Goal: Information Seeking & Learning: Find specific fact

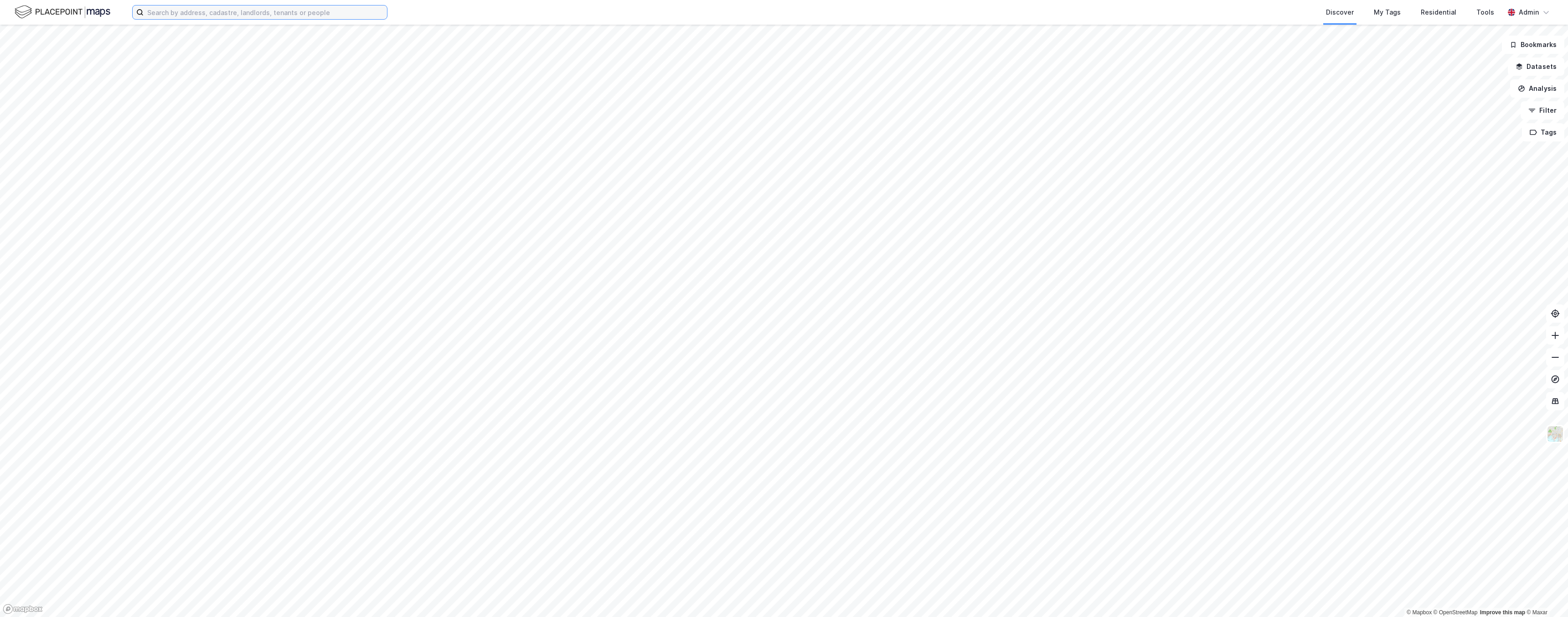
click at [313, 11] on input at bounding box center [265, 12] width 243 height 13
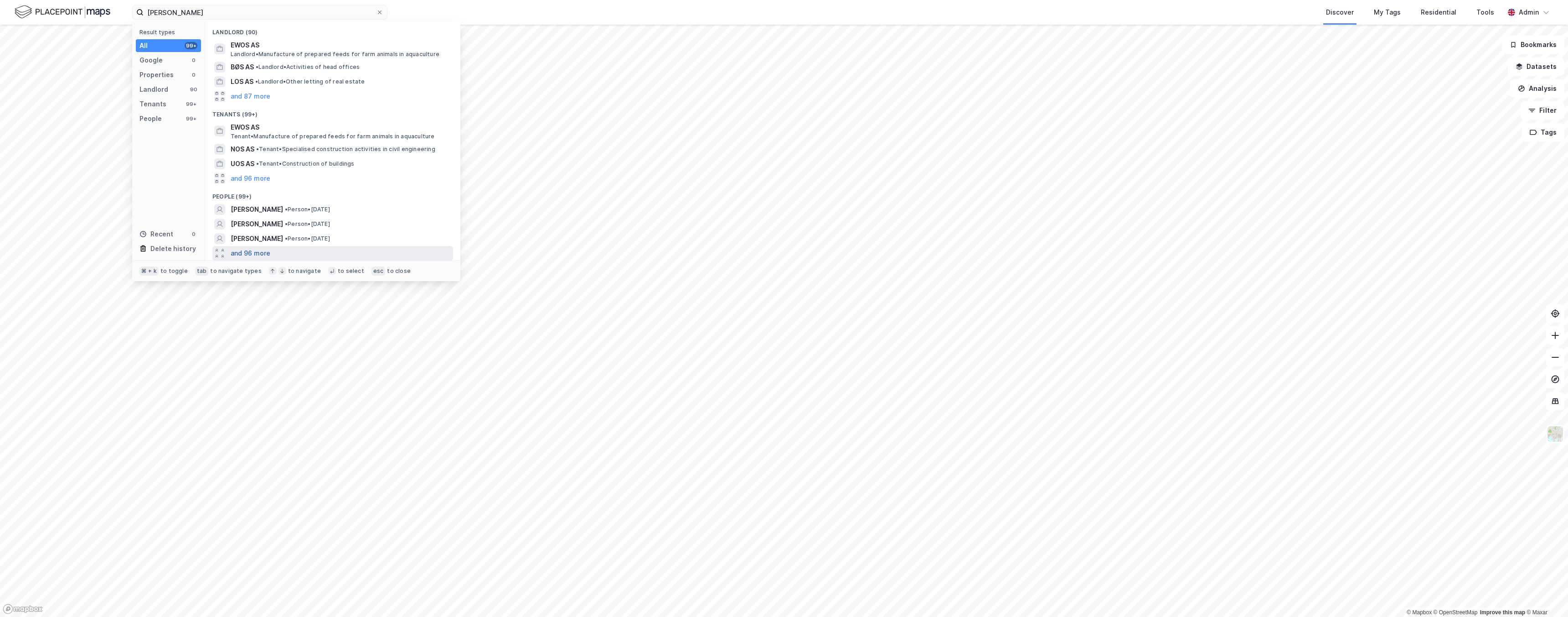
click at [251, 255] on button "and 96 more" at bounding box center [251, 254] width 40 height 11
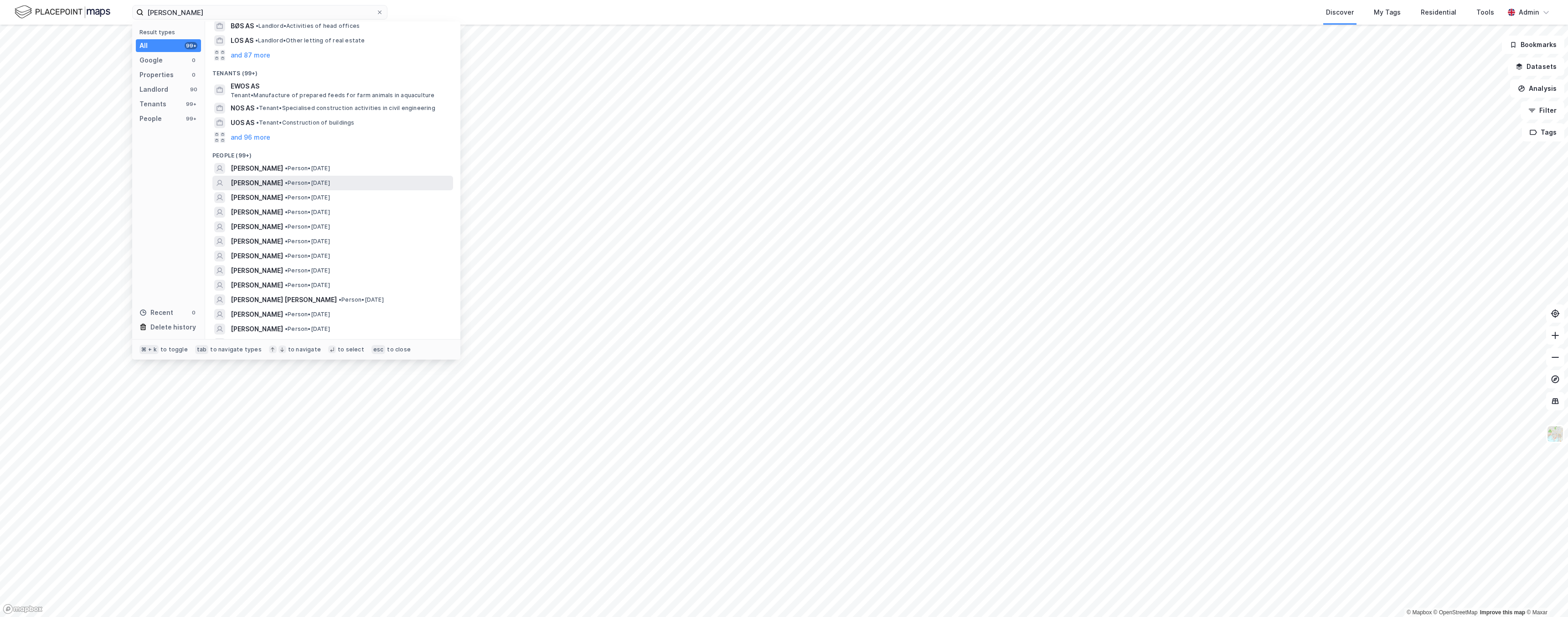
scroll to position [11, 0]
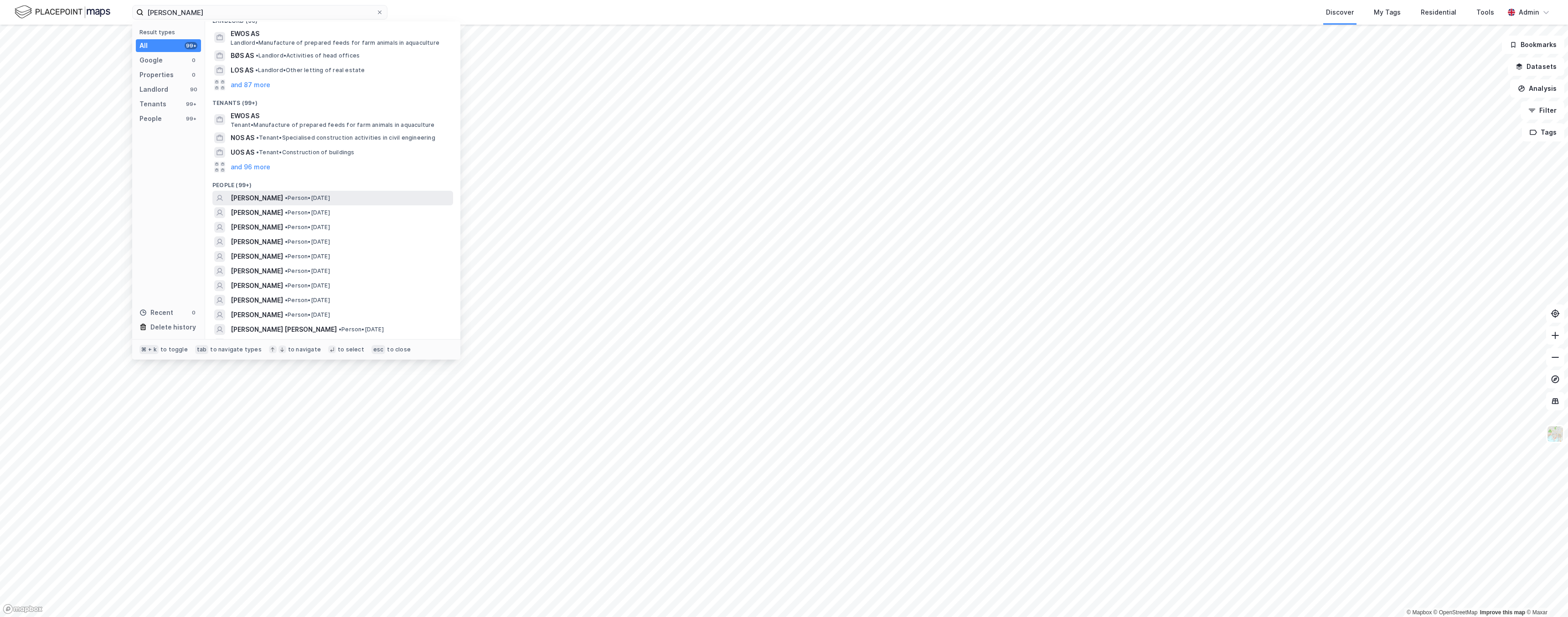
click at [271, 196] on span "ANDRZEJ WOS" at bounding box center [256, 198] width 52 height 11
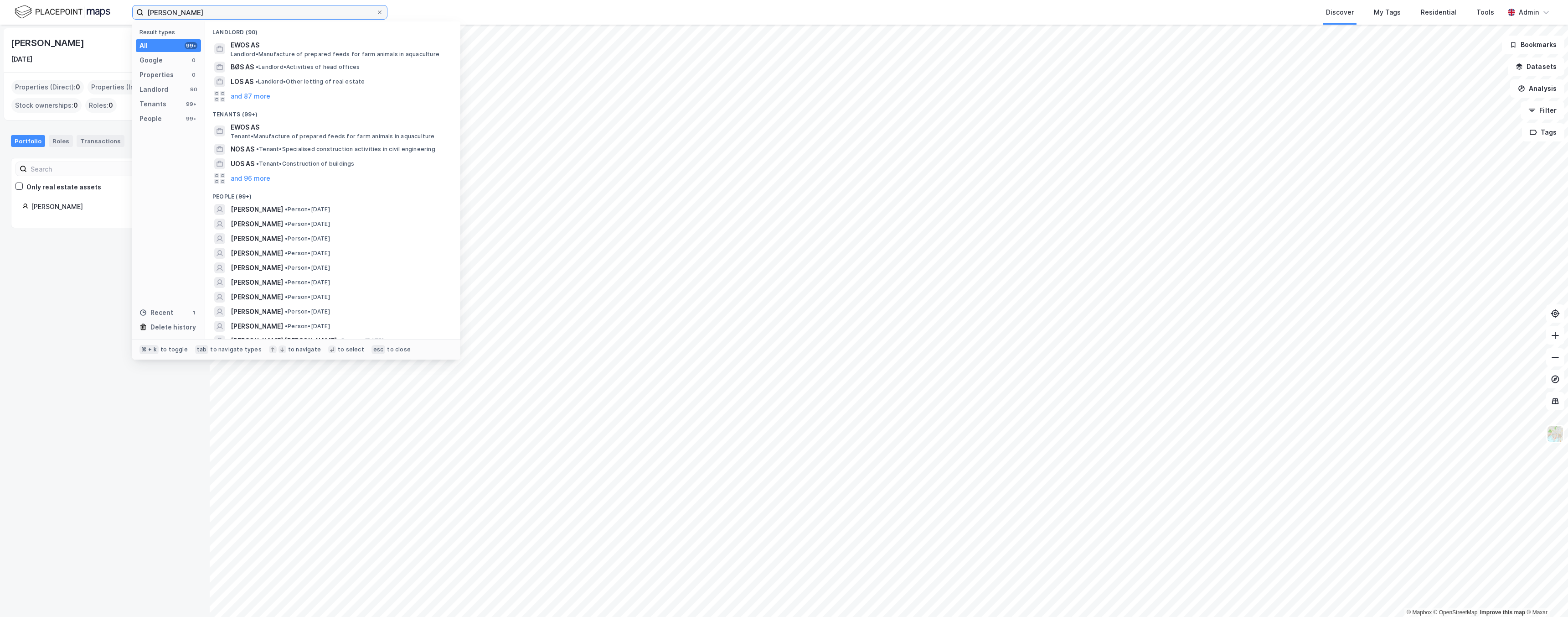
click at [219, 17] on input "andrzej wos" at bounding box center [260, 12] width 233 height 13
click at [161, 115] on div "People" at bounding box center [150, 119] width 23 height 11
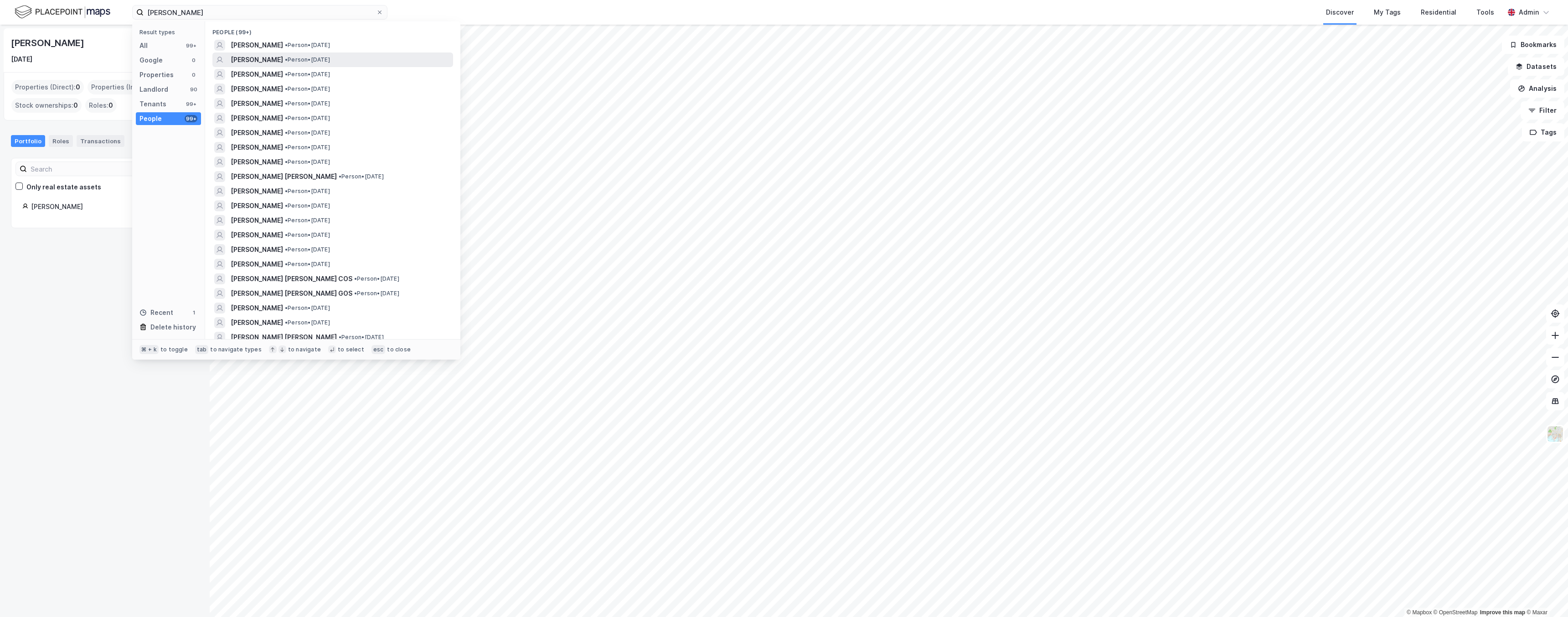
click at [264, 59] on span "ANDRZEJ WOS" at bounding box center [256, 60] width 52 height 11
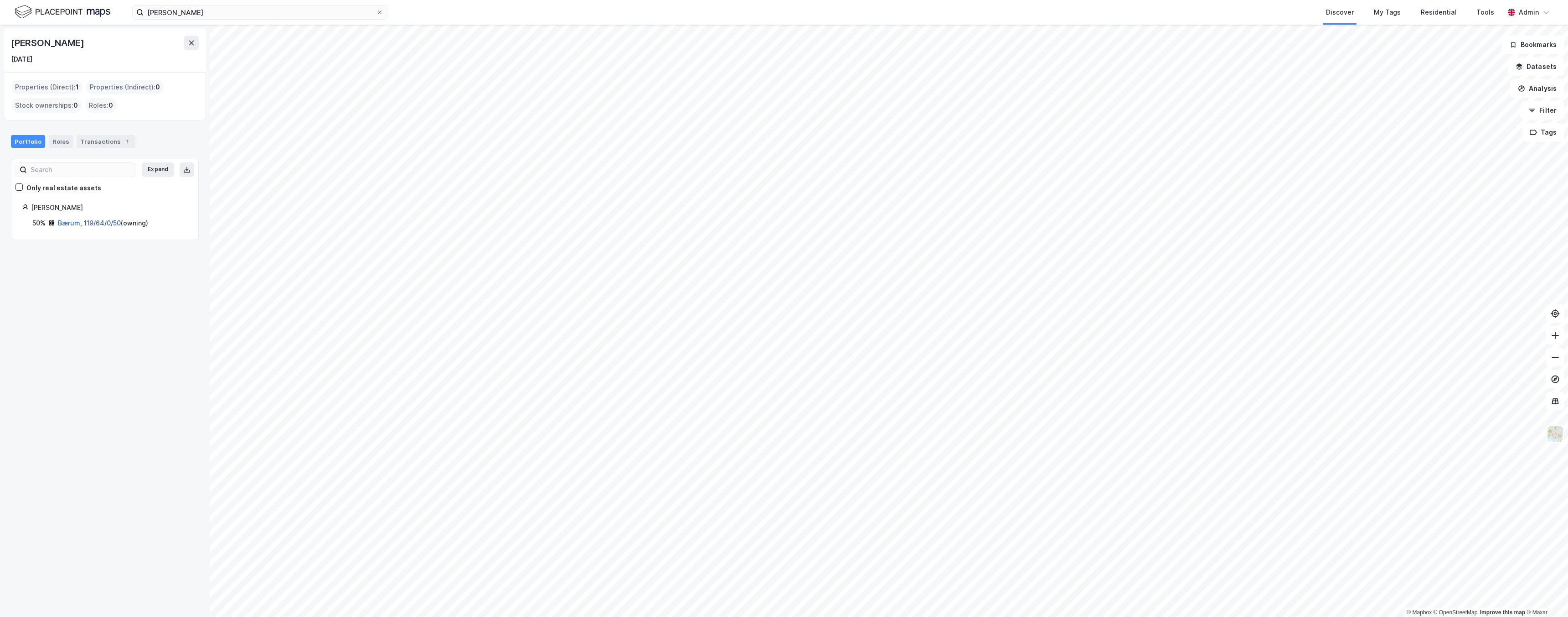
click at [74, 221] on link "Bærum, 119/64/0/50" at bounding box center [89, 222] width 63 height 8
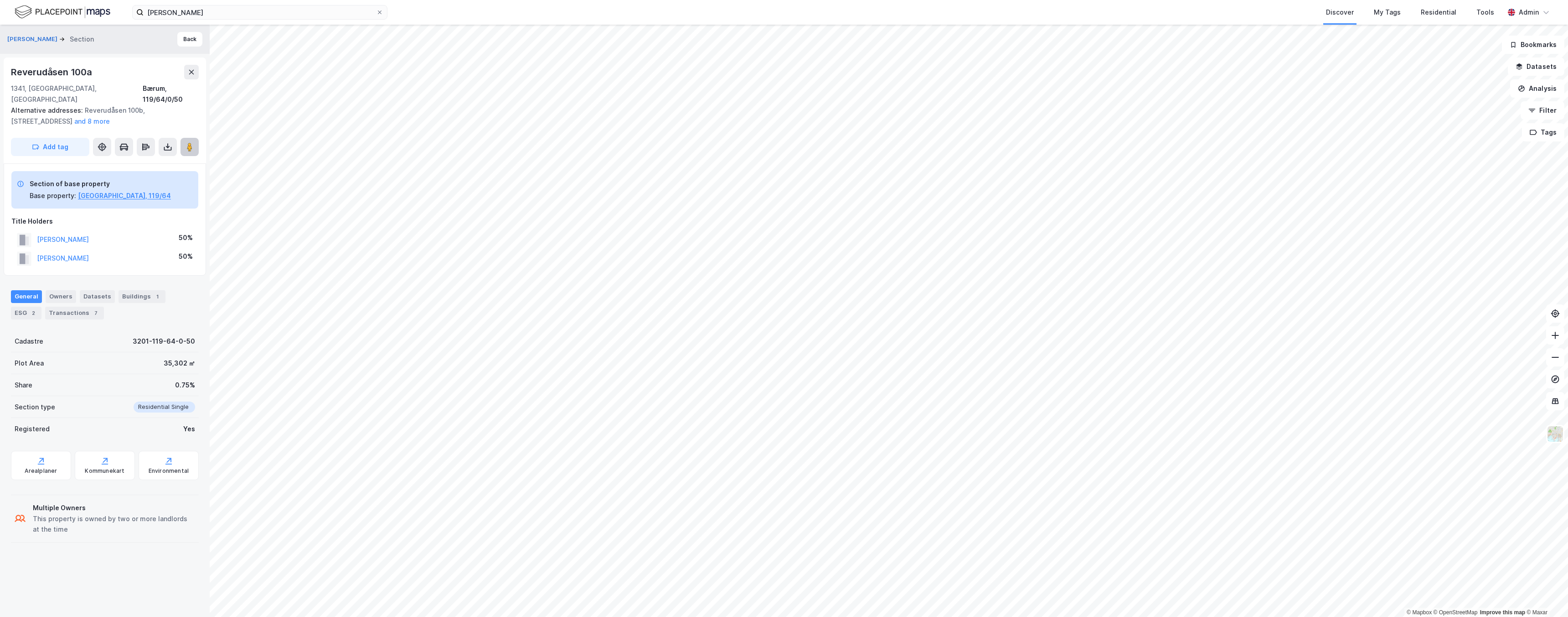
click at [187, 142] on image at bounding box center [190, 147] width 6 height 9
click at [179, 15] on input "andrzej wos" at bounding box center [260, 12] width 233 height 13
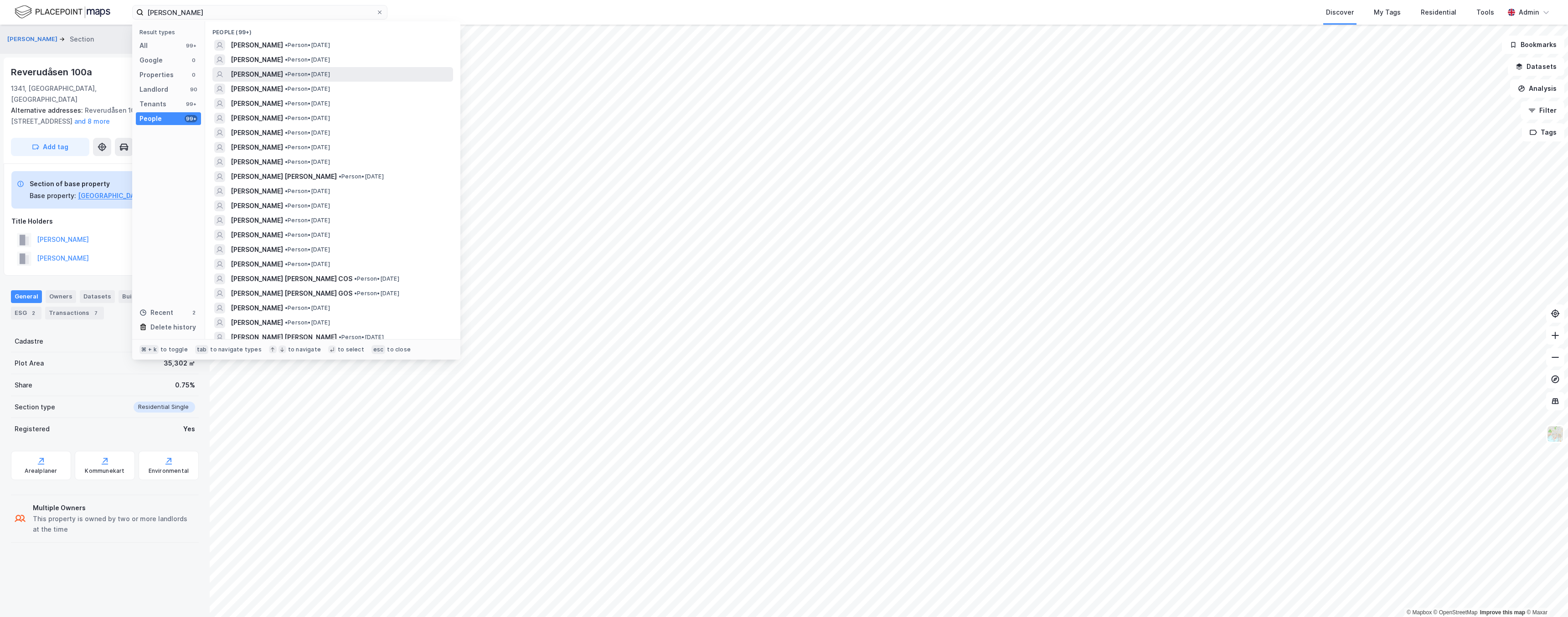
click at [263, 73] on span "[PERSON_NAME]" at bounding box center [256, 75] width 52 height 11
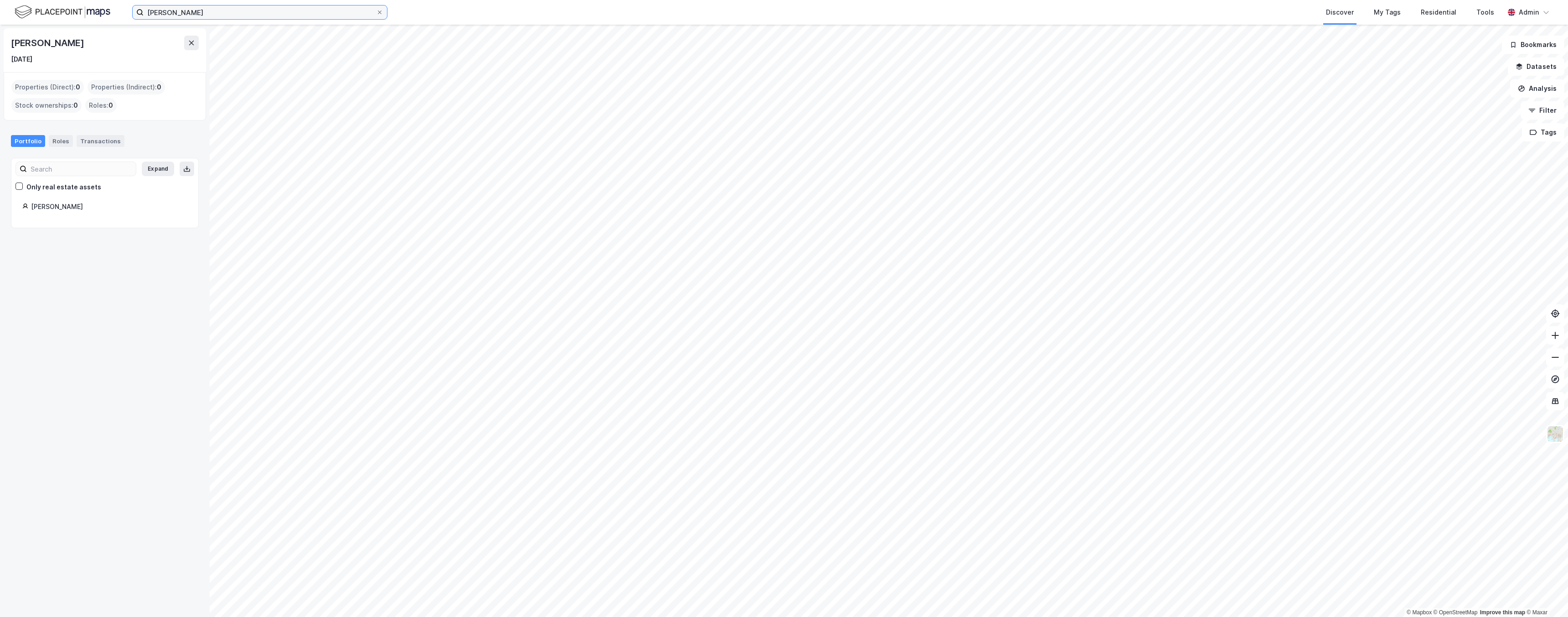
click at [269, 9] on input "andrzej wos" at bounding box center [260, 12] width 233 height 13
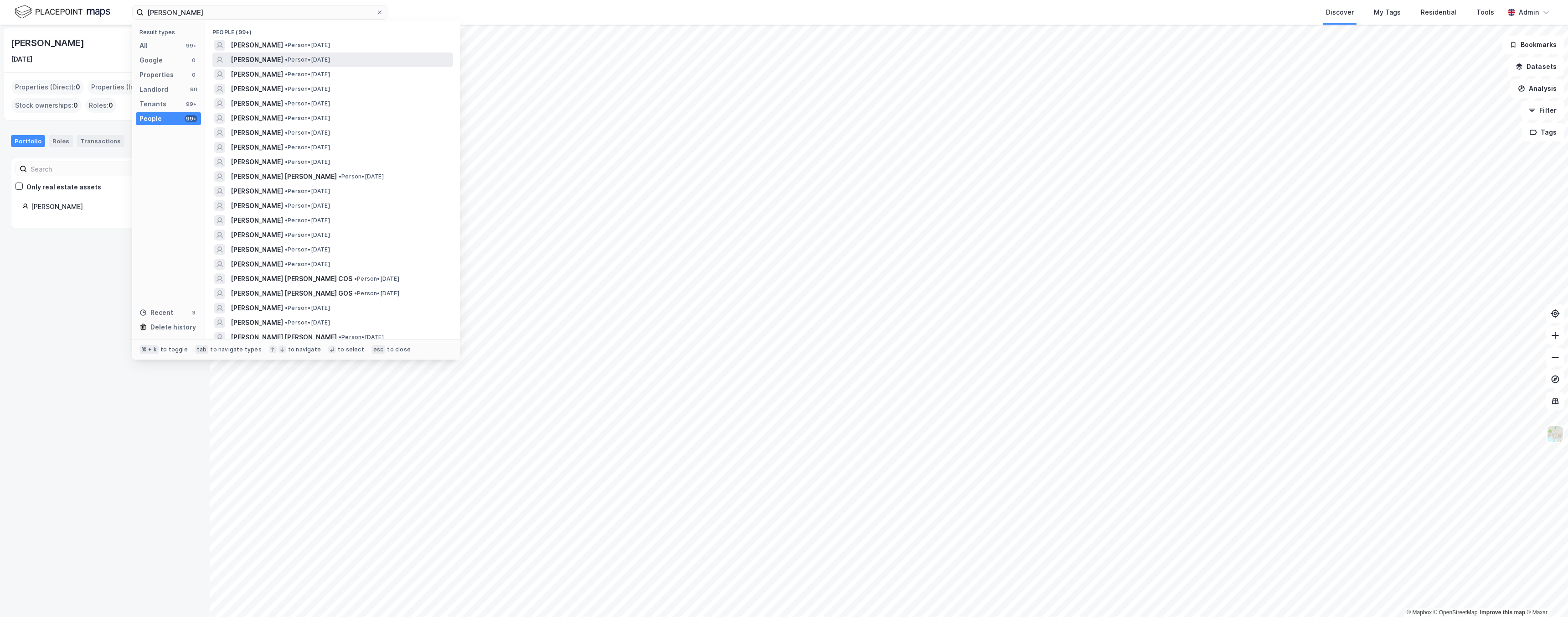
click at [271, 62] on span "[PERSON_NAME]" at bounding box center [256, 60] width 52 height 11
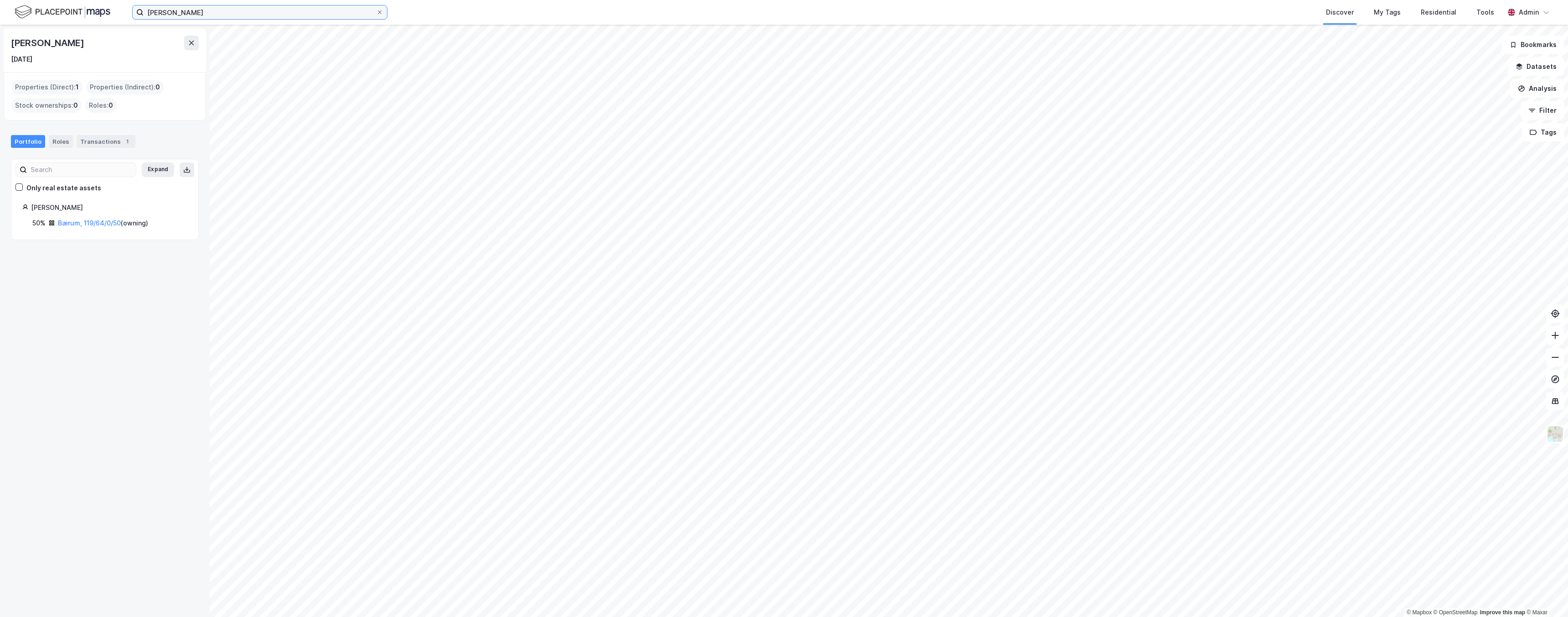
click at [268, 11] on input "andrzej wos" at bounding box center [260, 12] width 233 height 13
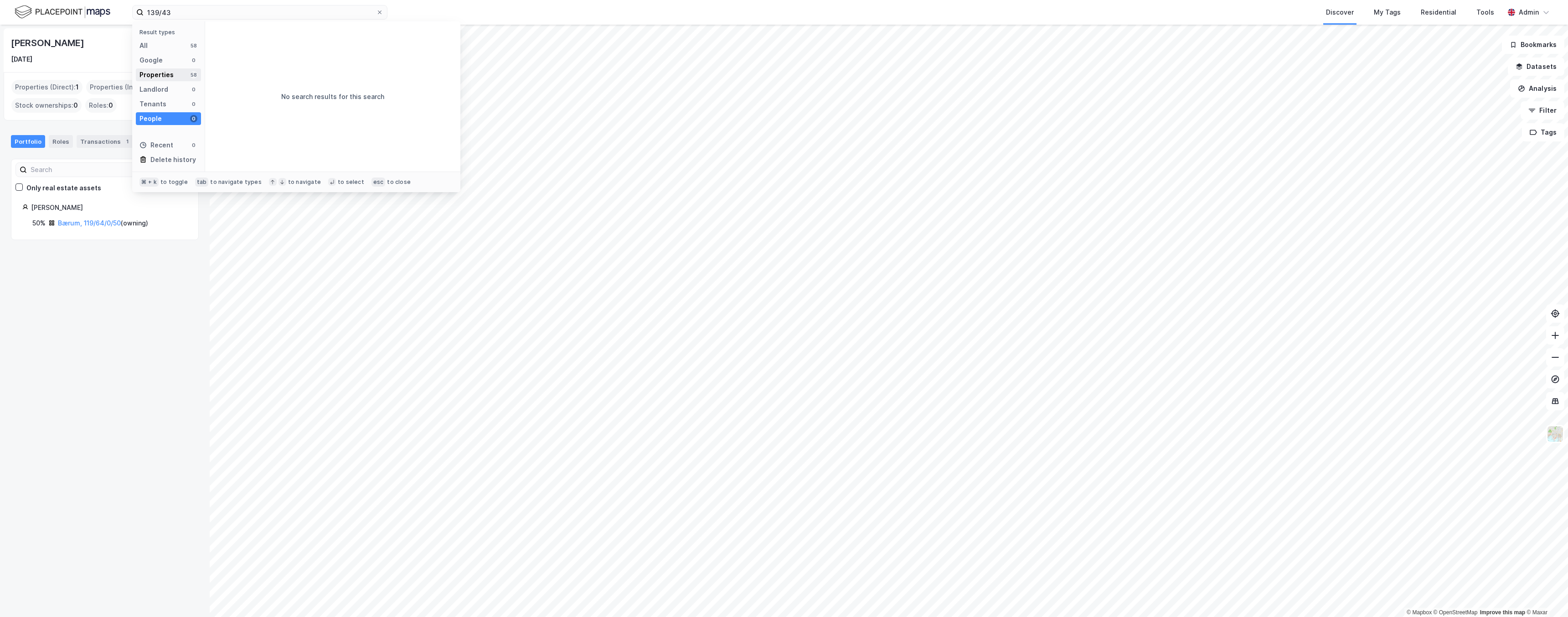
click at [163, 75] on div "Properties" at bounding box center [156, 75] width 34 height 11
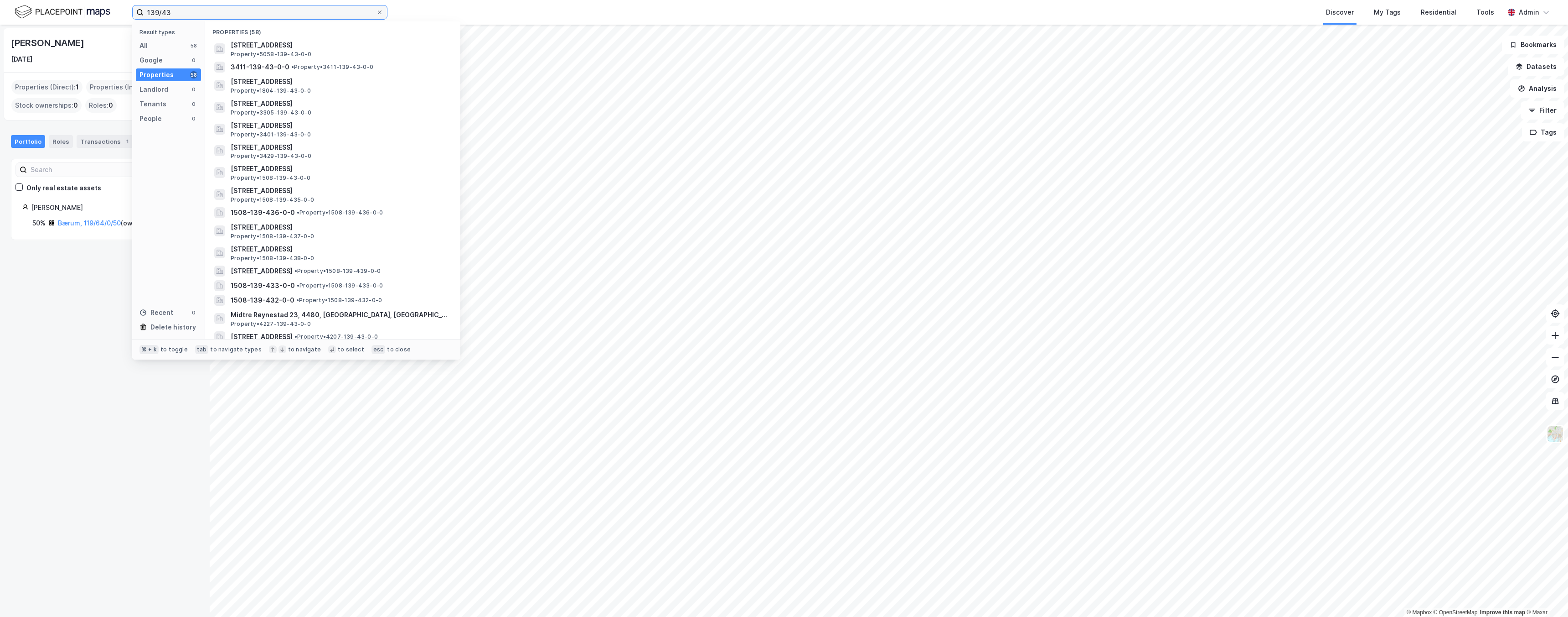
click at [269, 16] on input "139/43" at bounding box center [260, 12] width 233 height 13
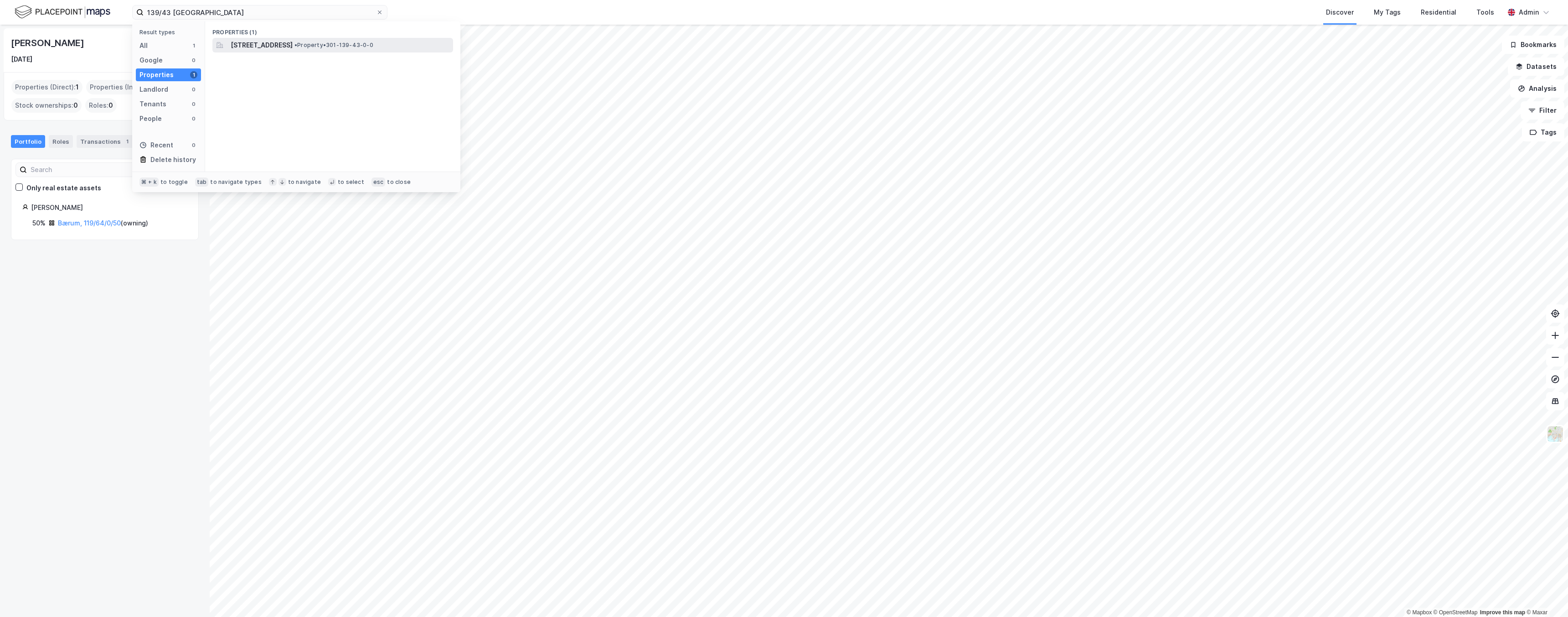
click at [290, 42] on span "[STREET_ADDRESS]" at bounding box center [262, 45] width 62 height 11
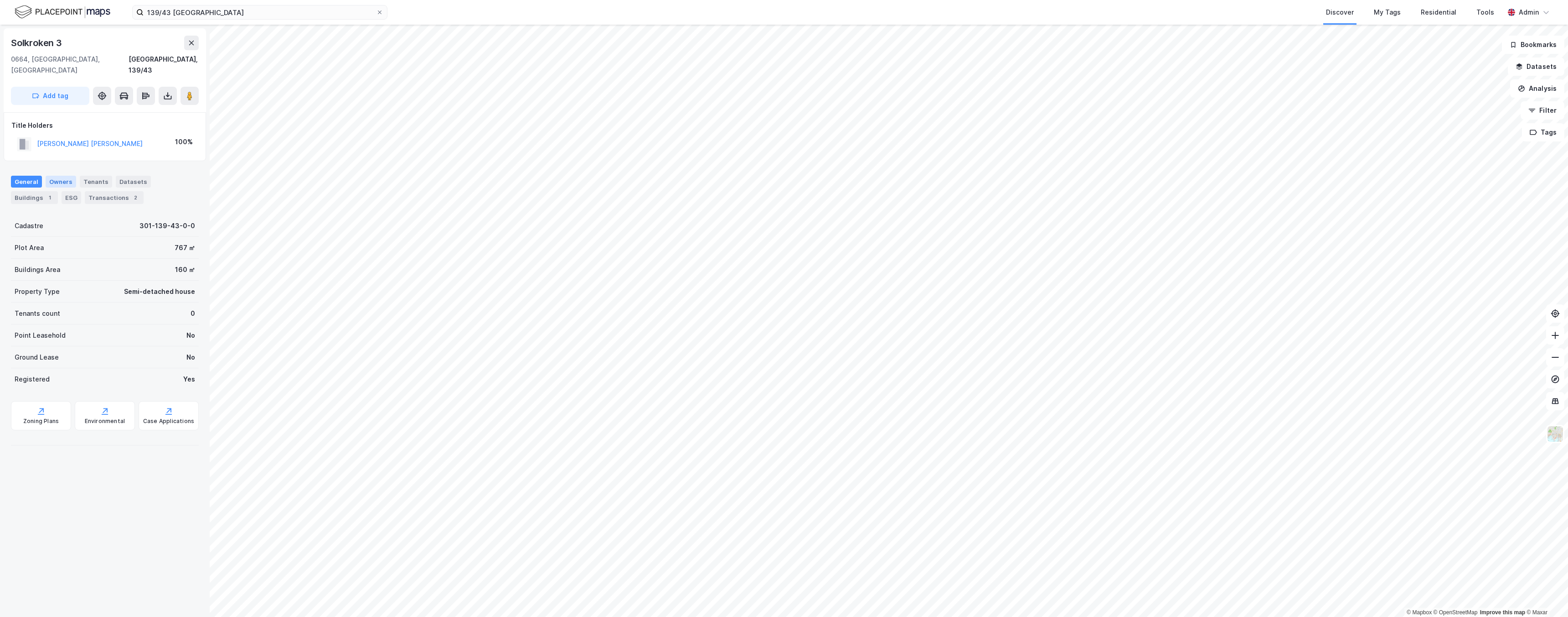
click at [54, 176] on div "Owners" at bounding box center [61, 182] width 30 height 12
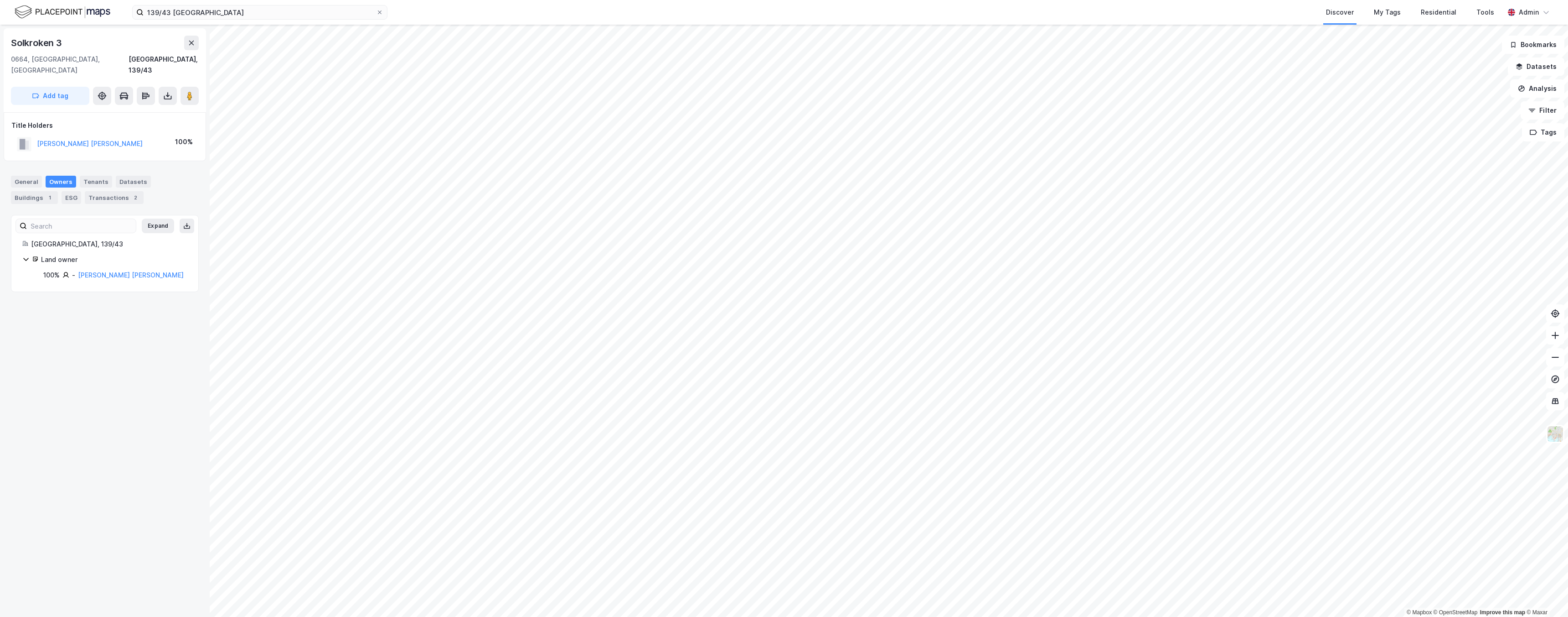
click at [252, 4] on div "139/43 oslo Discover My Tags Residential Tools Admin" at bounding box center [784, 12] width 1568 height 25
click at [214, 12] on input "139/43 oslo" at bounding box center [260, 12] width 233 height 13
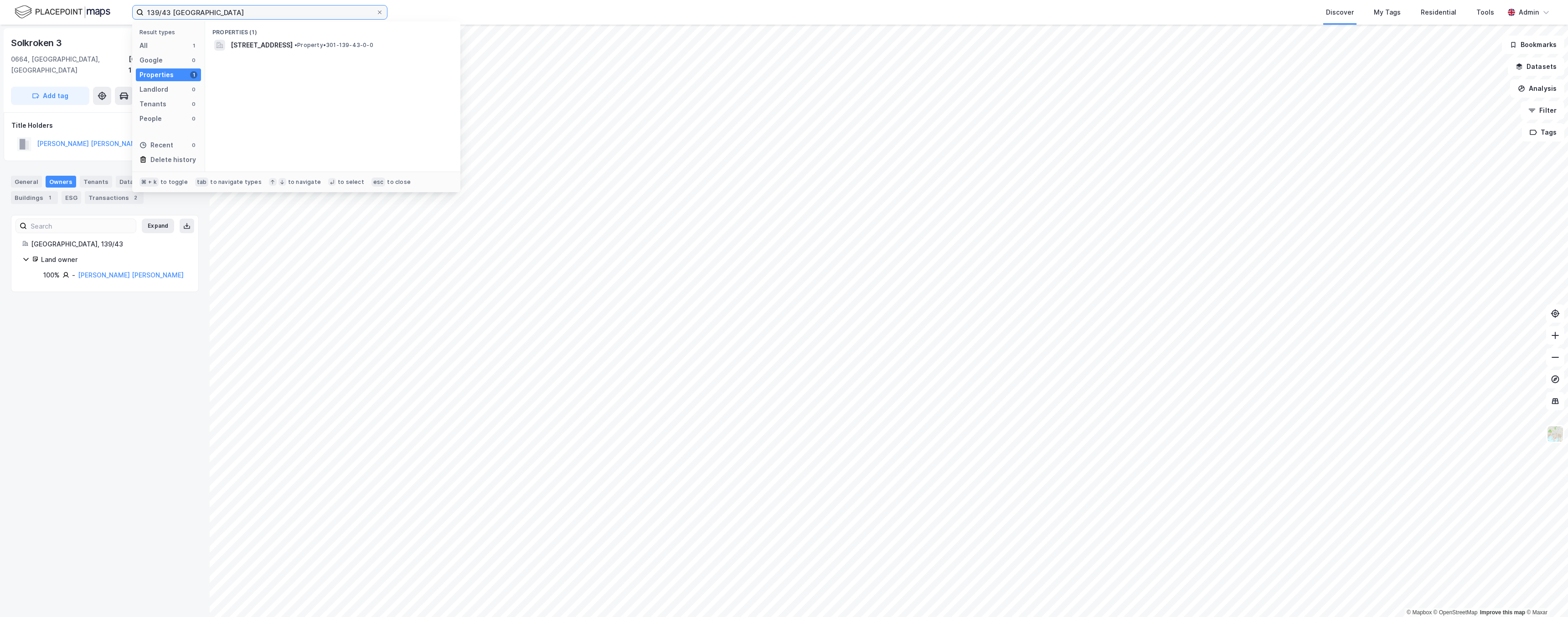
click at [214, 12] on input "139/43 oslo" at bounding box center [260, 12] width 233 height 13
type input "139/43 lier"
click at [330, 44] on span "• Property • 3312-139-43-0-0" at bounding box center [333, 45] width 82 height 8
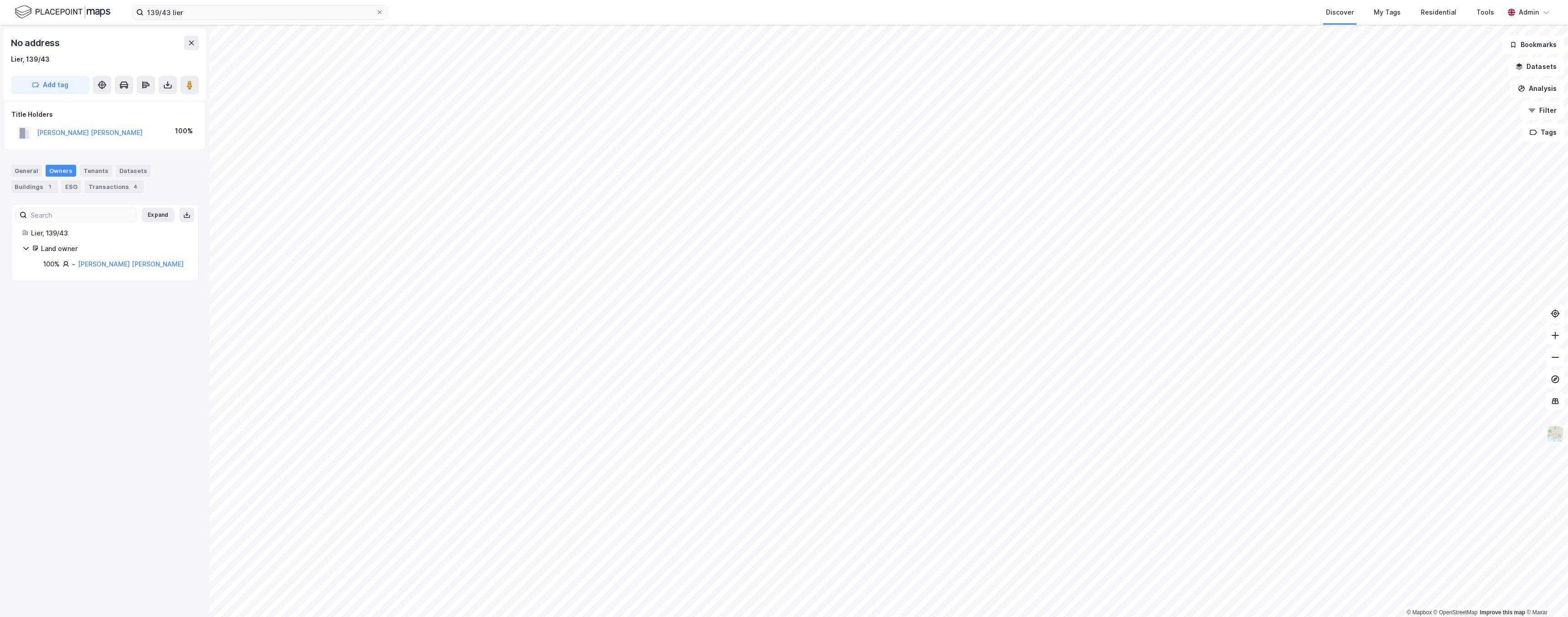
click at [1553, 437] on img at bounding box center [1555, 433] width 17 height 17
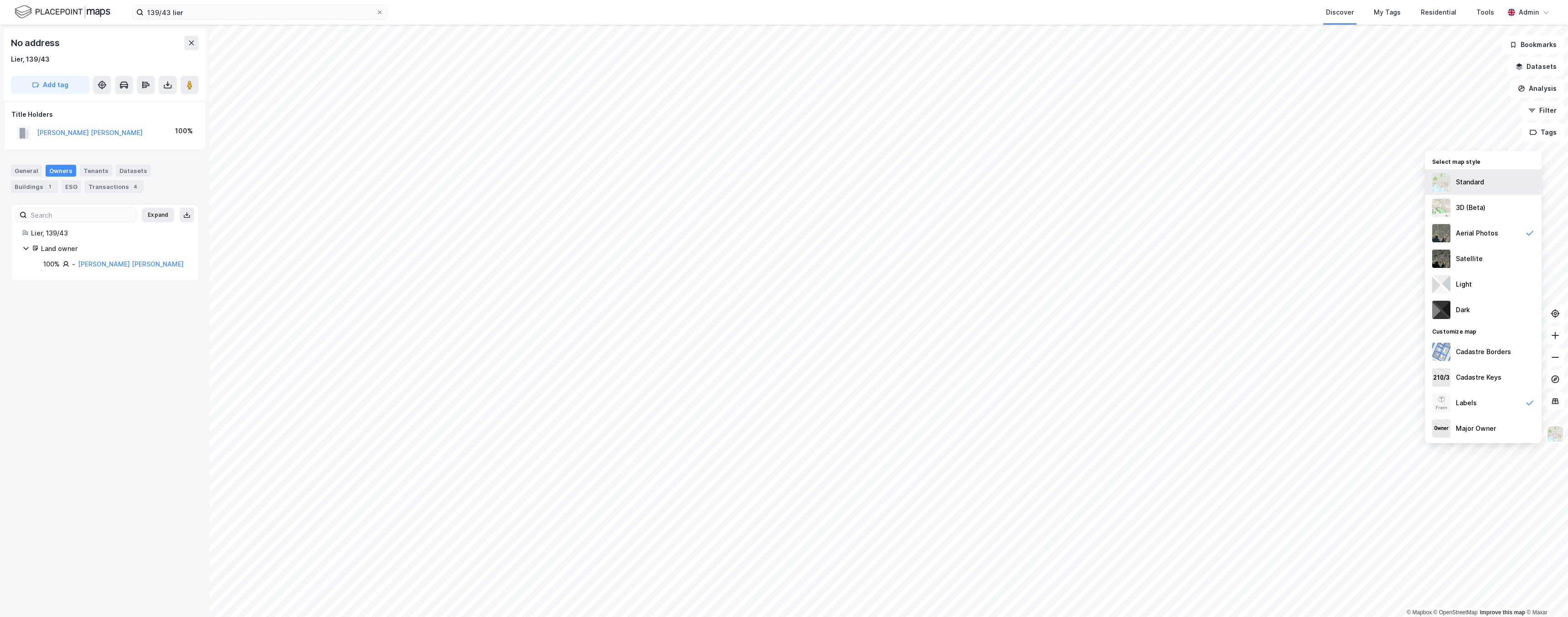
click at [1483, 185] on div "Standard" at bounding box center [1470, 182] width 28 height 11
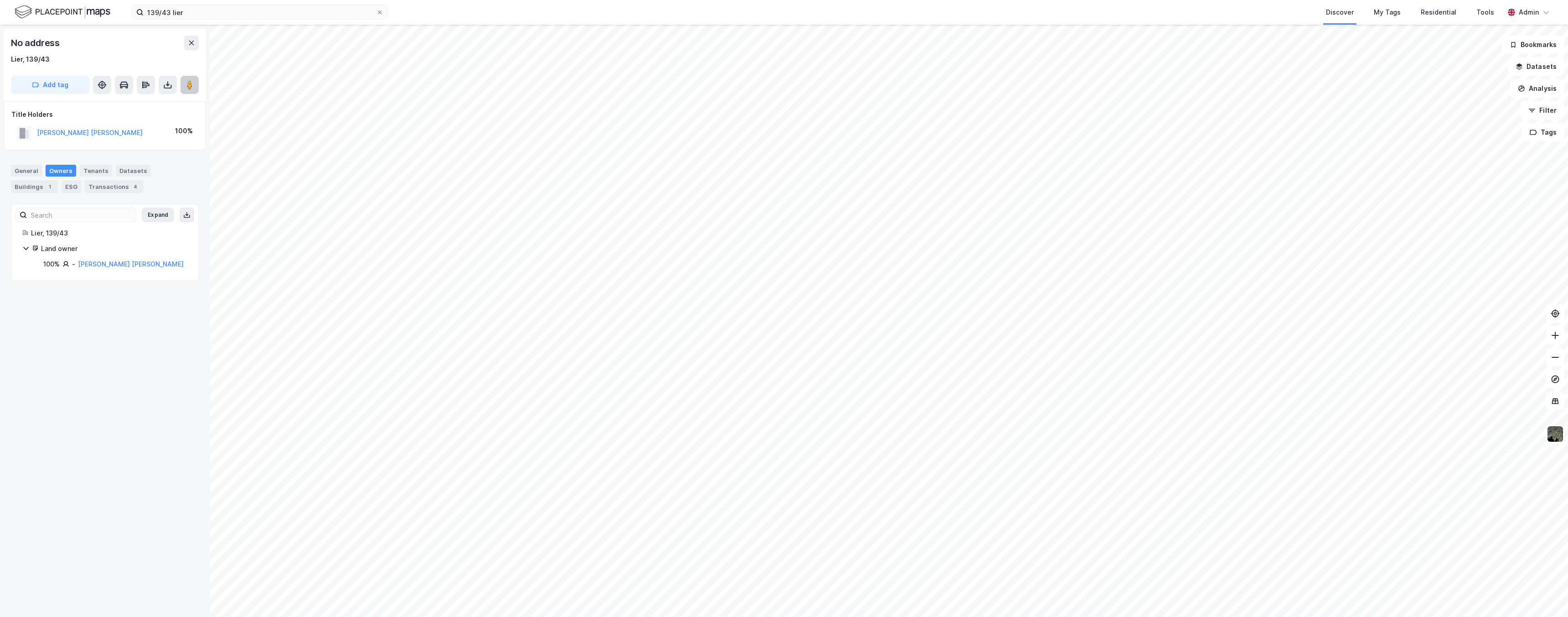
click at [194, 85] on button at bounding box center [189, 84] width 18 height 18
click at [89, 263] on link "Hennum Anders Brun" at bounding box center [131, 264] width 106 height 8
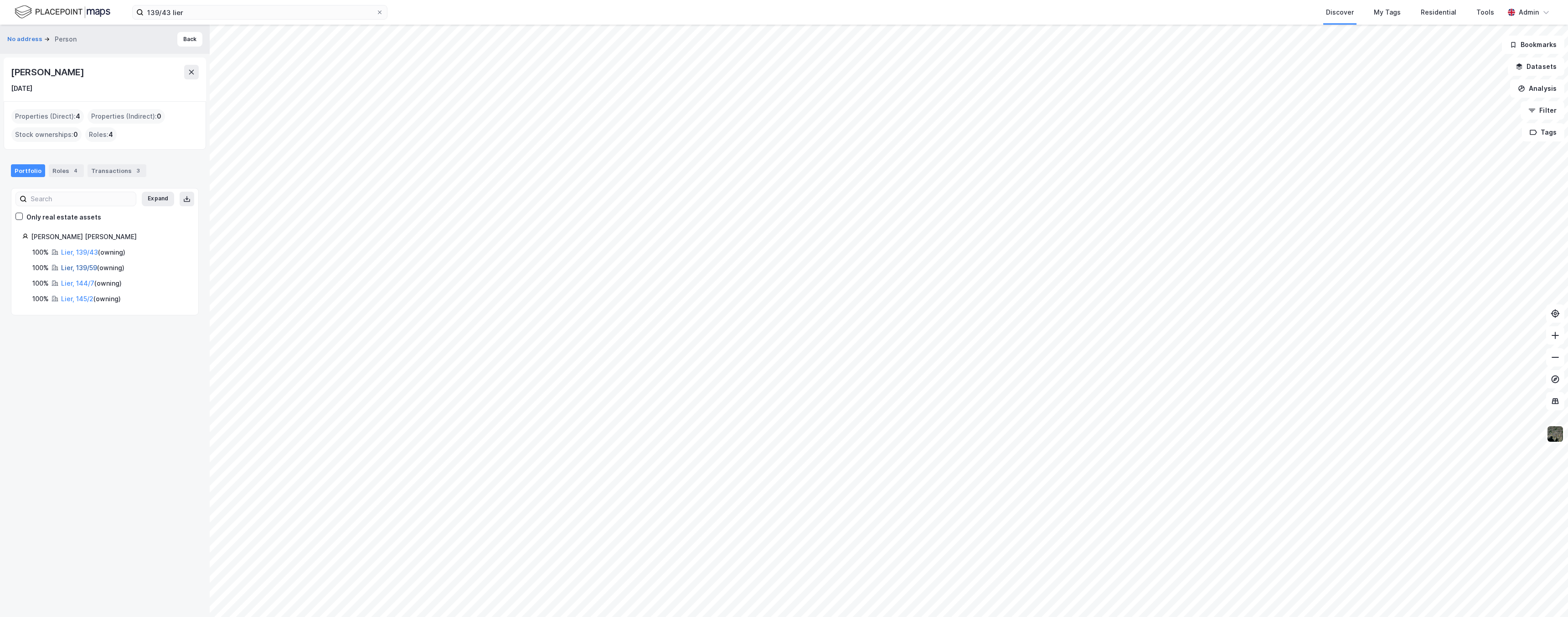
click at [80, 270] on link "Lier, 139/59" at bounding box center [79, 268] width 36 height 8
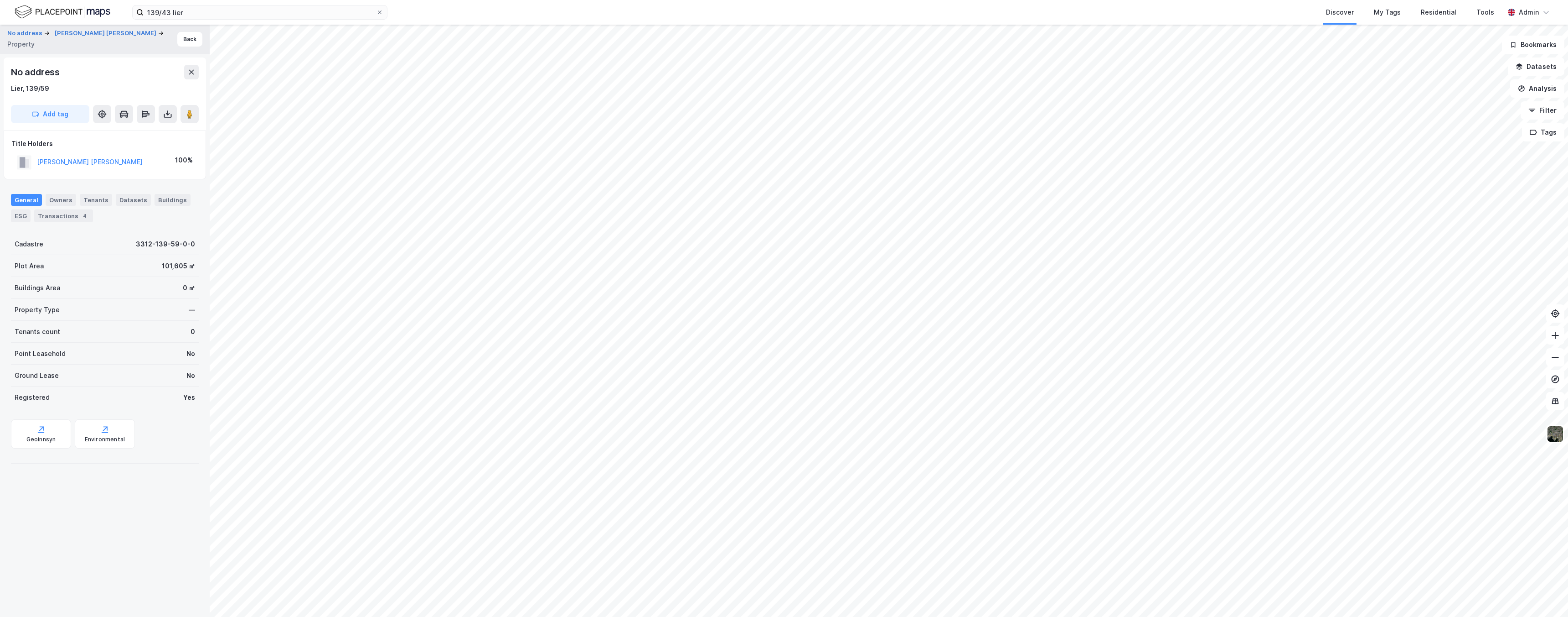
click at [165, 276] on div "Plot Area 101,605 ㎡" at bounding box center [105, 265] width 188 height 22
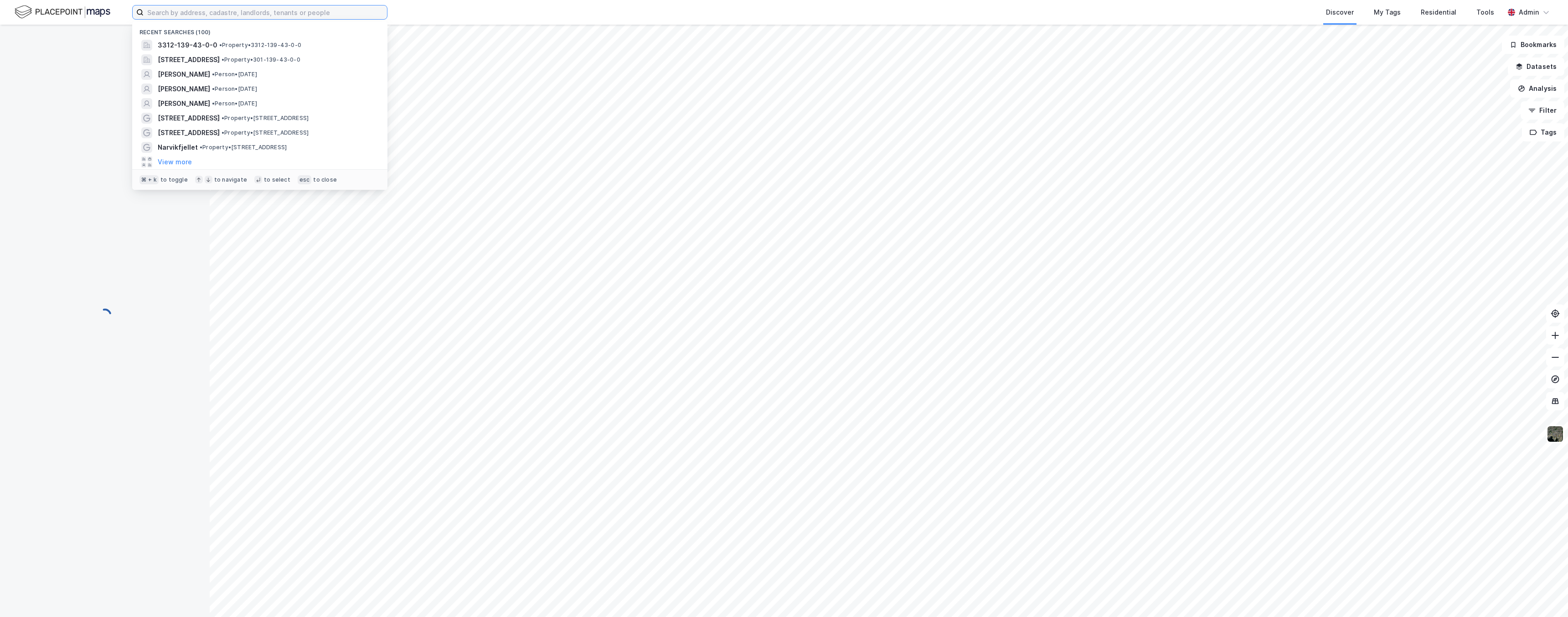
click at [252, 12] on input at bounding box center [265, 12] width 243 height 13
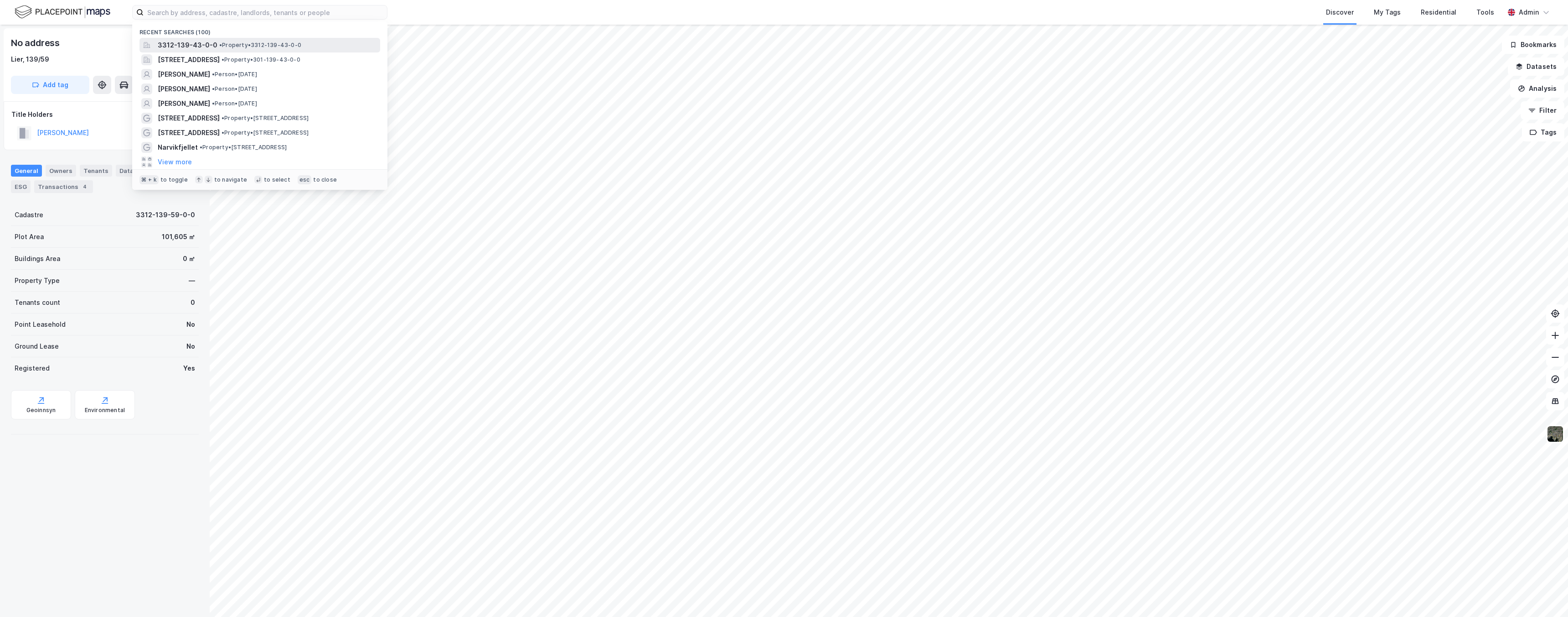
click at [202, 47] on span "3312-139-43-0-0" at bounding box center [187, 45] width 60 height 11
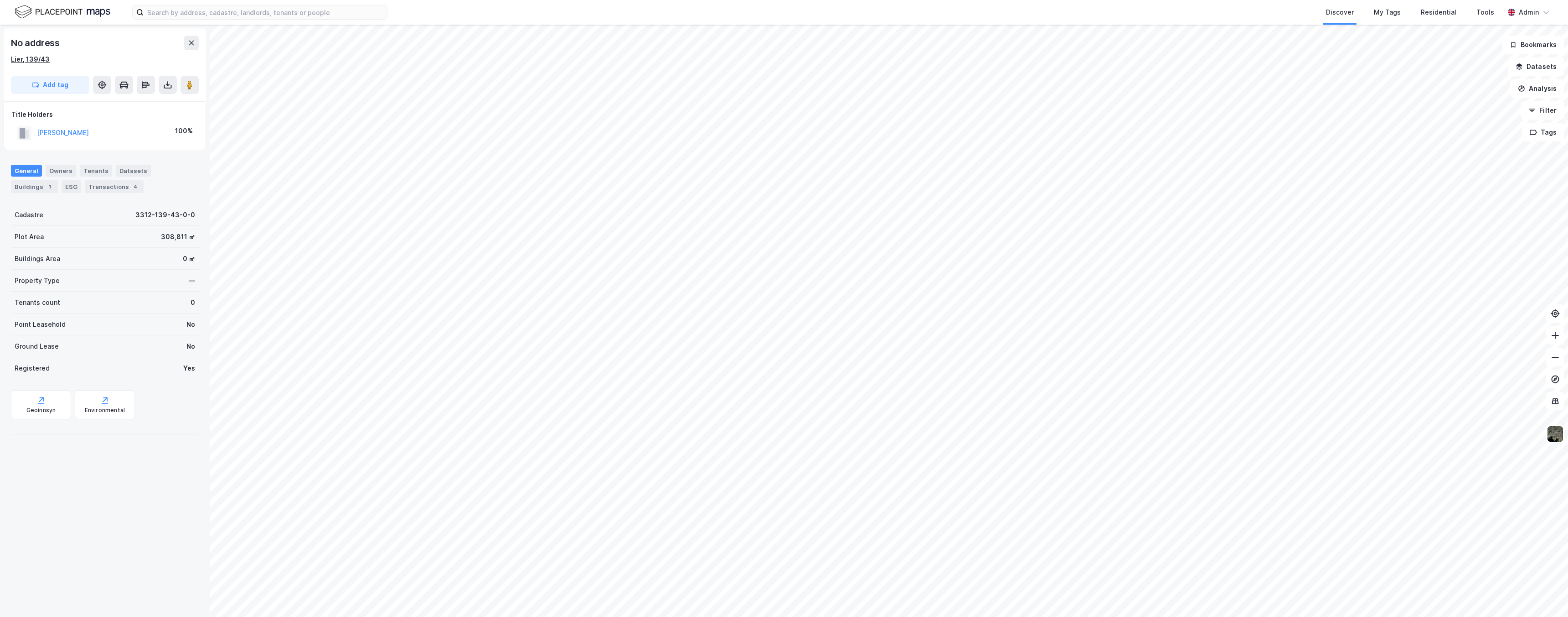
click at [35, 59] on div "Lier, 139/43" at bounding box center [30, 60] width 39 height 11
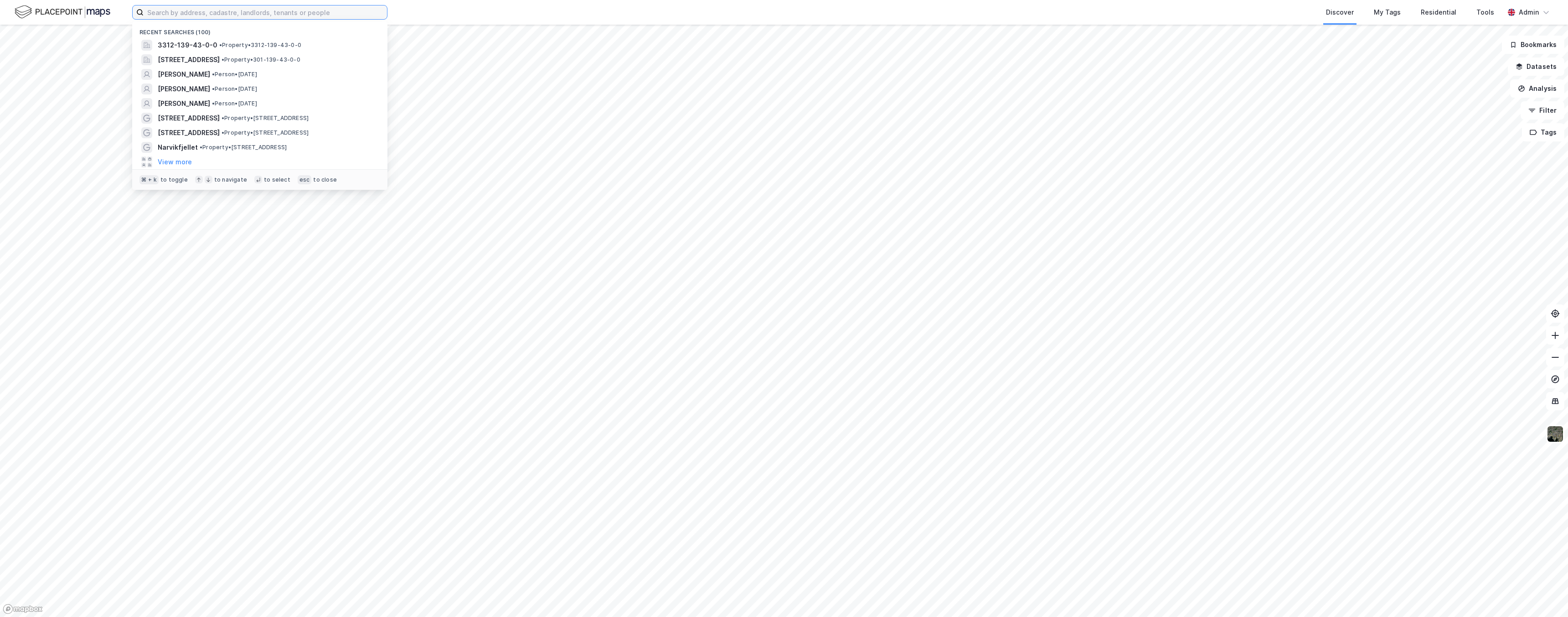
click at [187, 11] on input at bounding box center [265, 12] width 243 height 13
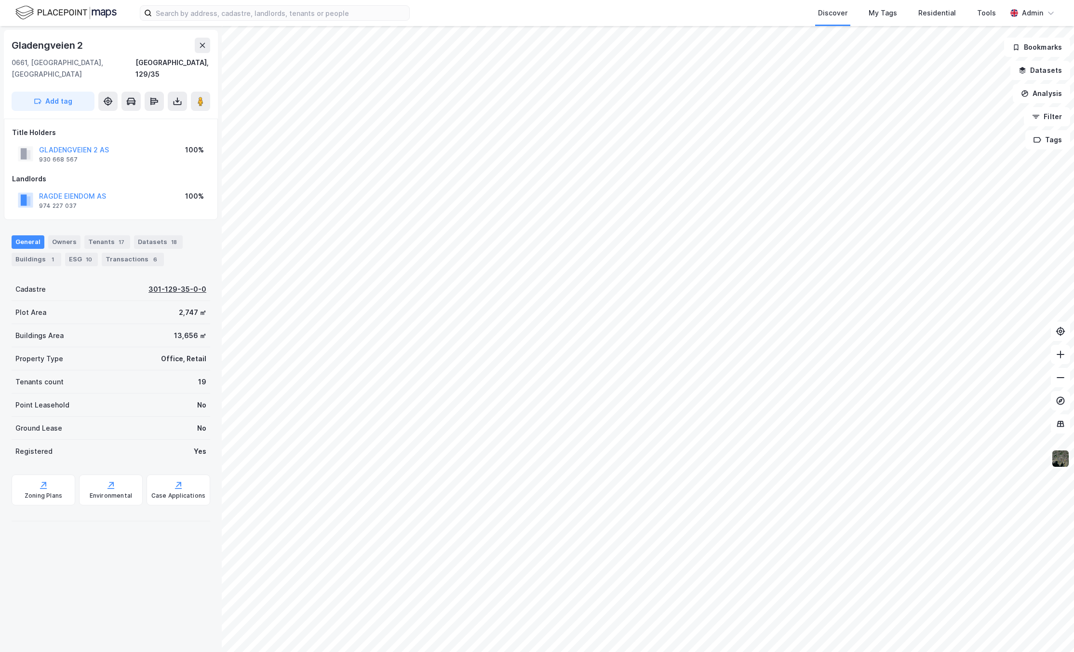
click at [174, 283] on div "301-129-35-0-0" at bounding box center [177, 289] width 58 height 12
